Goal: Information Seeking & Learning: Find specific fact

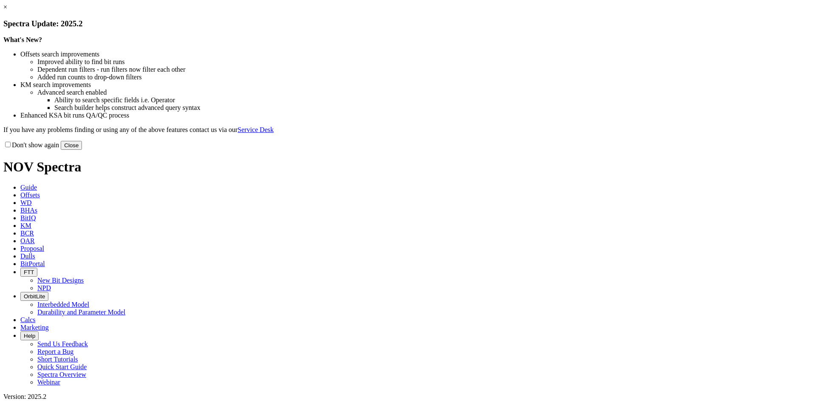
click at [82, 150] on button "Close" at bounding box center [71, 145] width 21 height 9
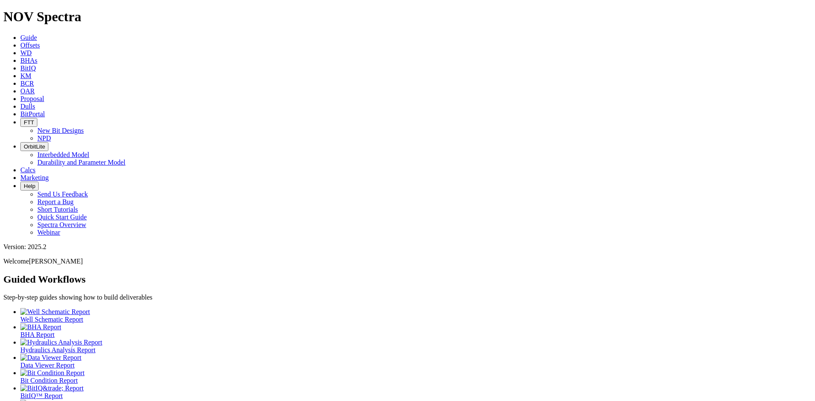
click at [35, 103] on link "Dulls" at bounding box center [27, 106] width 15 height 7
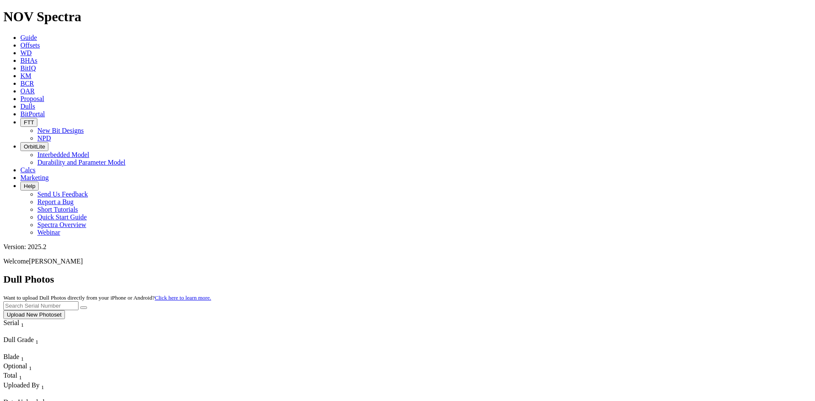
click at [79, 301] on input "text" at bounding box center [40, 305] width 75 height 9
paste input "A305339"
type input "A305339"
click at [80, 306] on button "submit" at bounding box center [83, 307] width 7 height 3
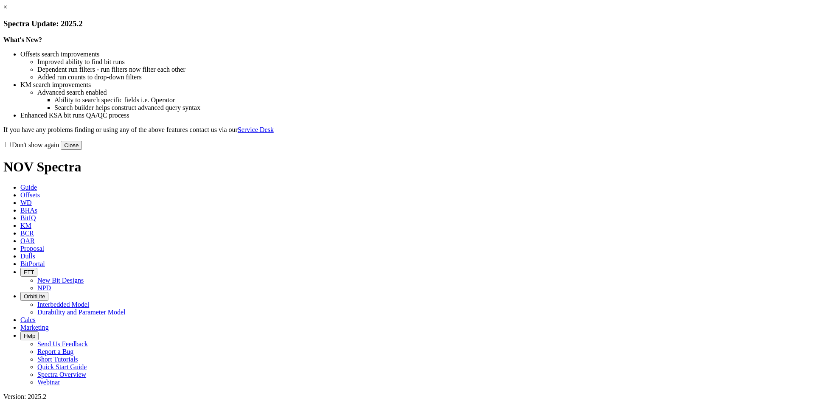
click at [82, 150] on button "Close" at bounding box center [71, 145] width 21 height 9
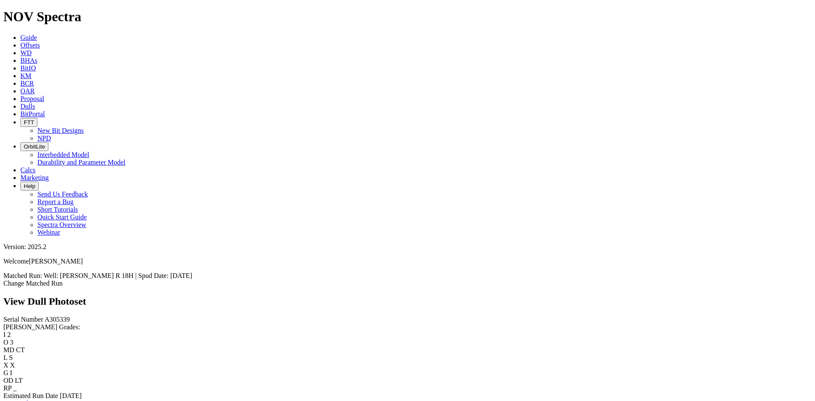
scroll to position [255, 0]
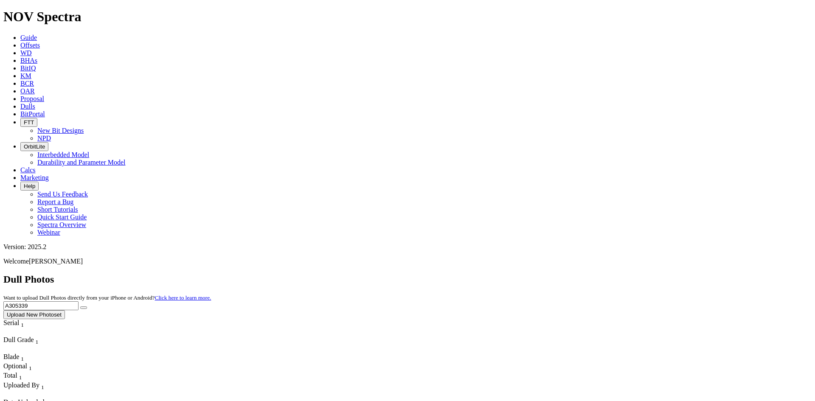
click at [79, 301] on input "A305339" at bounding box center [40, 305] width 75 height 9
paste input "20516"
type input "A320516"
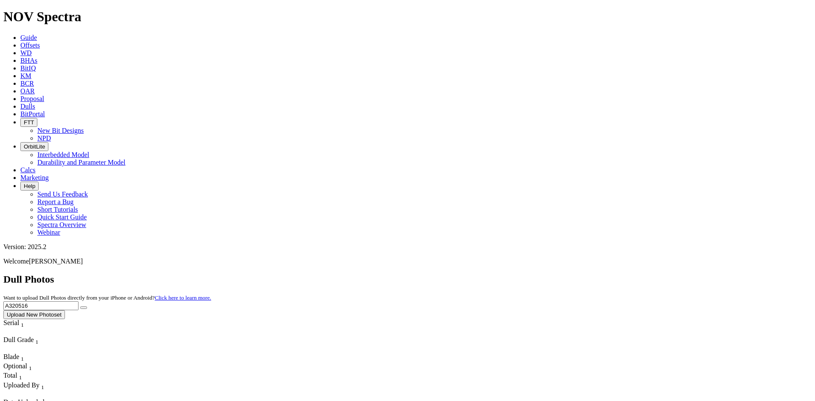
click at [80, 306] on button "submit" at bounding box center [83, 307] width 7 height 3
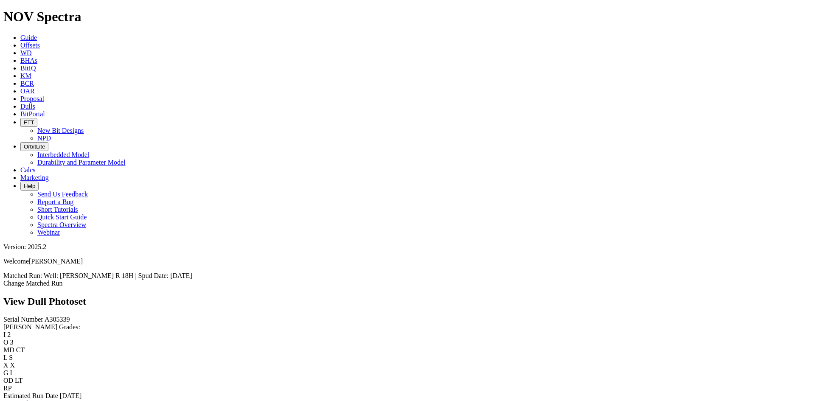
click at [192, 272] on span "Well: [PERSON_NAME] R 18H | Spud Date: [DATE]" at bounding box center [118, 275] width 149 height 7
